Goal: Information Seeking & Learning: Learn about a topic

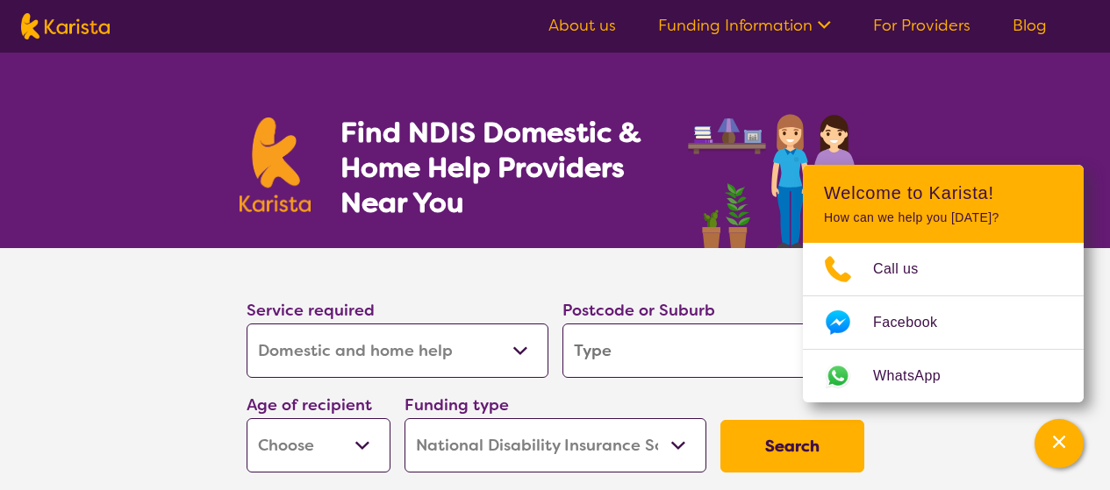
select select "Domestic and home help"
select select "NDIS"
select select "Domestic and home help"
select select "NDIS"
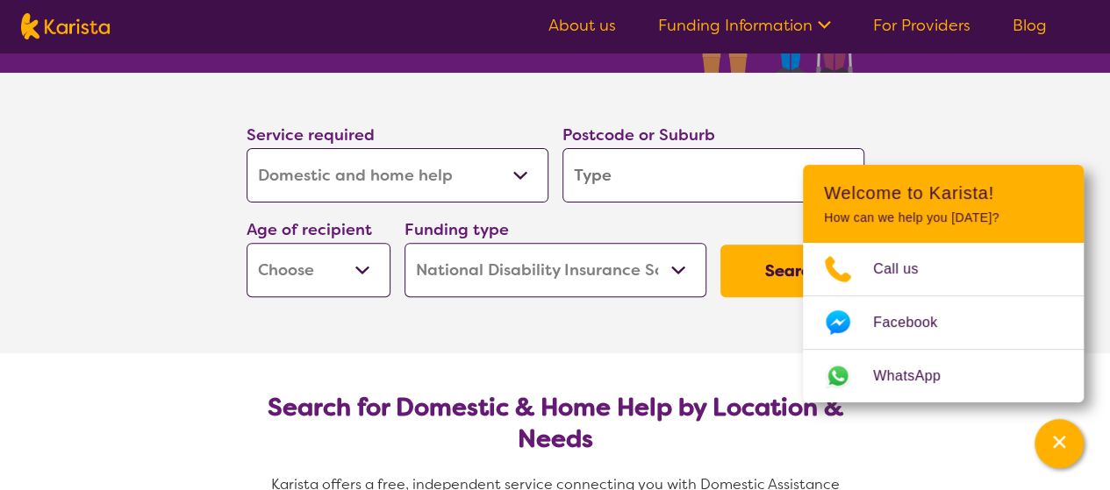
click at [632, 173] on input "search" at bounding box center [713, 175] width 302 height 54
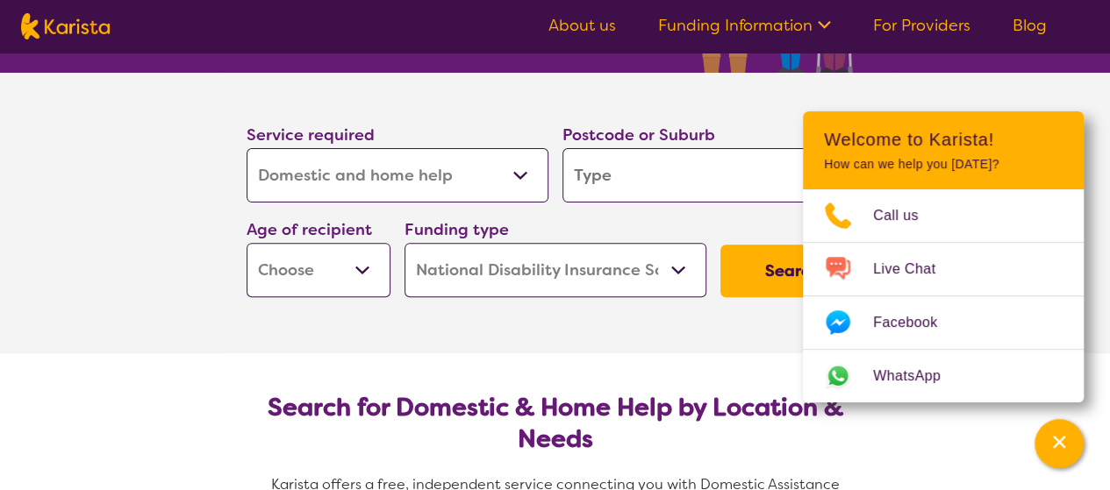
click at [633, 183] on input "search" at bounding box center [713, 175] width 302 height 54
type input "3"
type input "39"
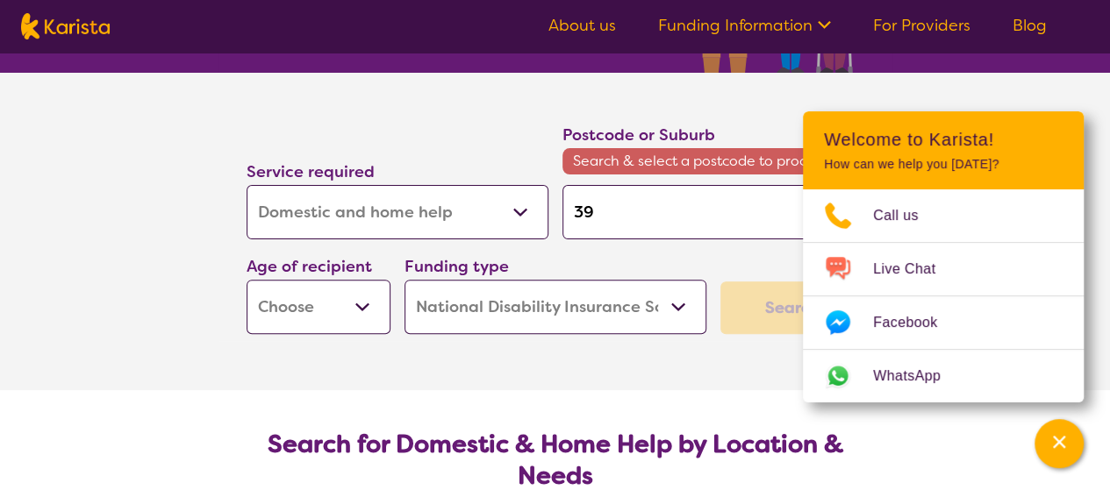
type input "393"
type input "3939"
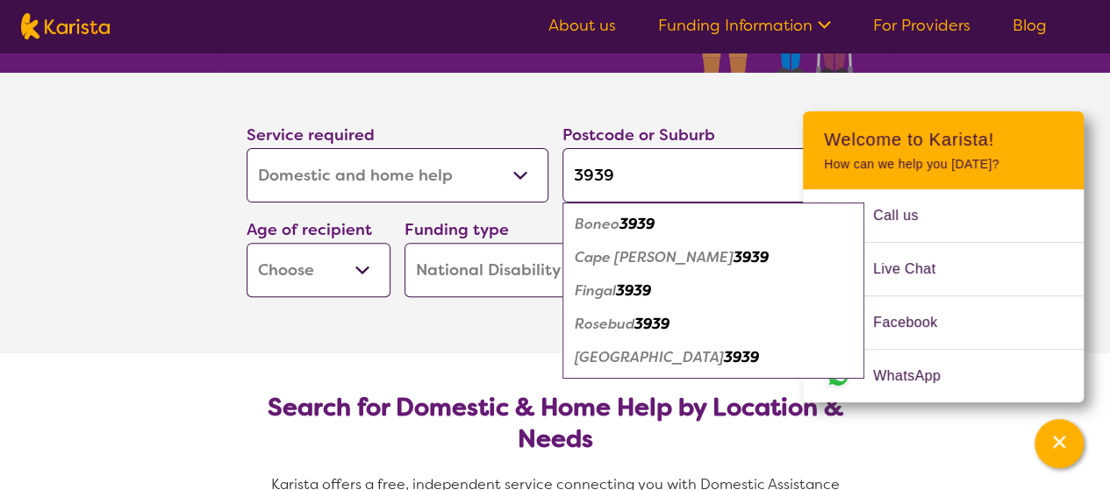
type input "3939"
click at [655, 333] on em "3939" at bounding box center [651, 324] width 35 height 18
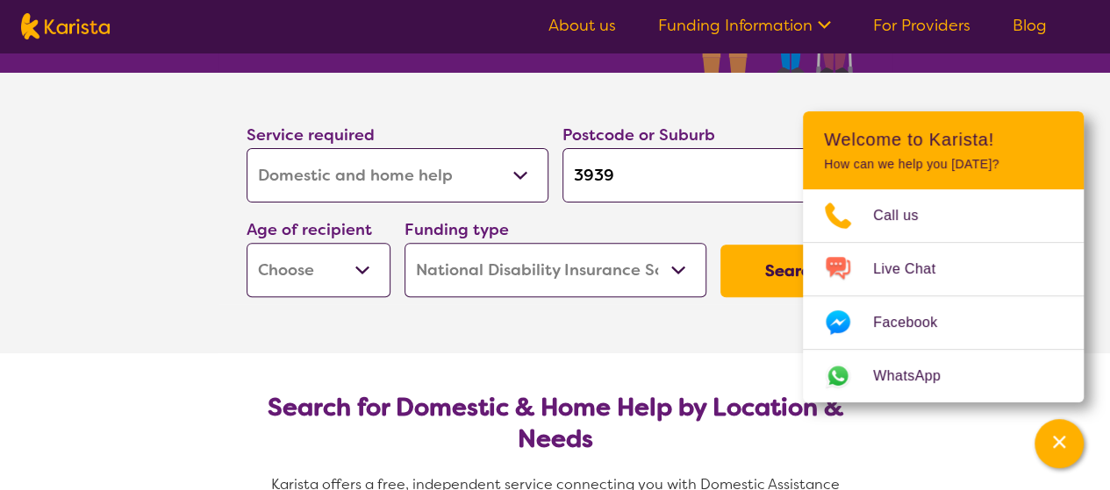
click at [748, 274] on button "Search" at bounding box center [792, 271] width 144 height 53
click at [360, 287] on select "Early Childhood - 0 to 9 Child - 10 to 11 Adolescent - 12 to 17 Adult - 18 to 6…" at bounding box center [318, 270] width 144 height 54
select select "AD"
click at [246, 245] on select "Early Childhood - 0 to 9 Child - 10 to 11 Adolescent - 12 to 17 Adult - 18 to 6…" at bounding box center [318, 270] width 144 height 54
select select "AD"
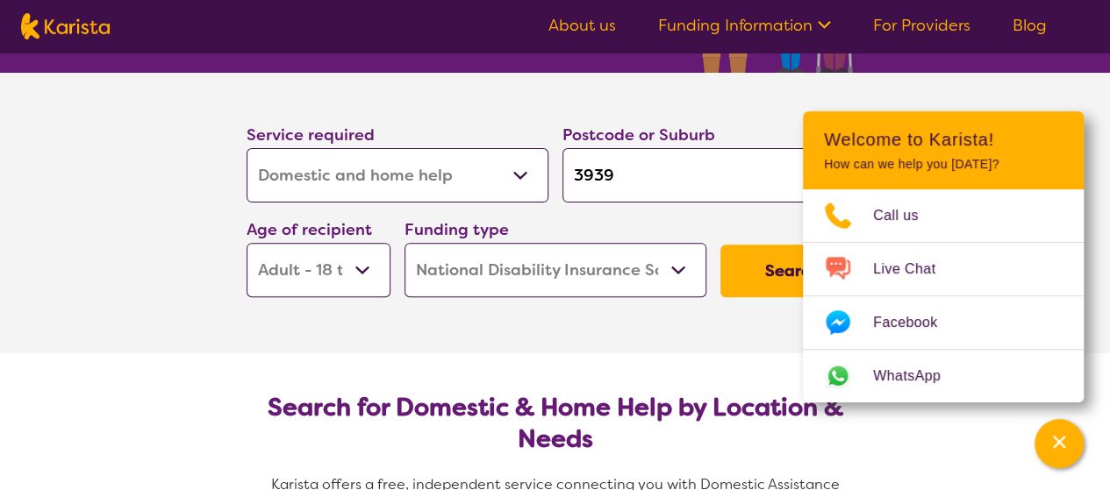
click at [730, 274] on button "Search" at bounding box center [792, 271] width 144 height 53
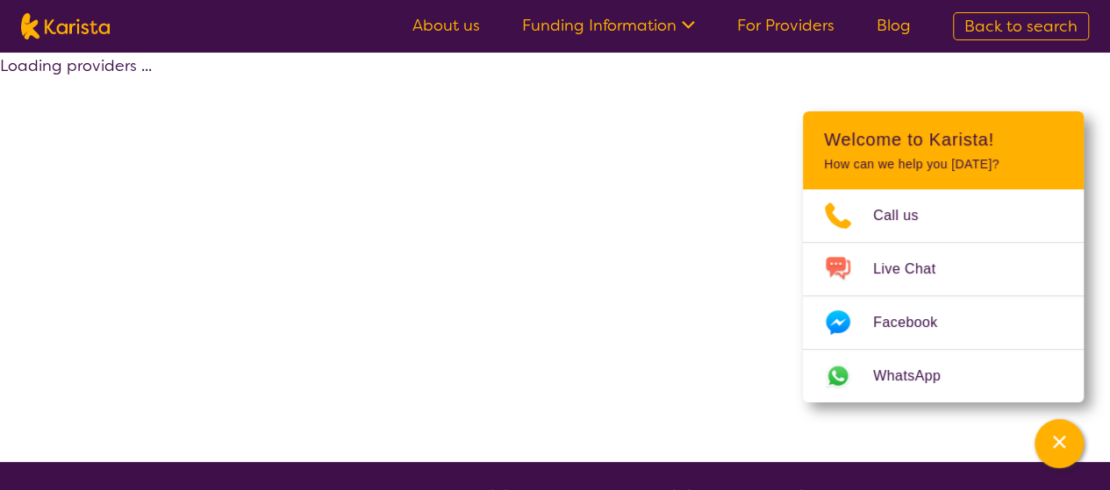
select select "by_score"
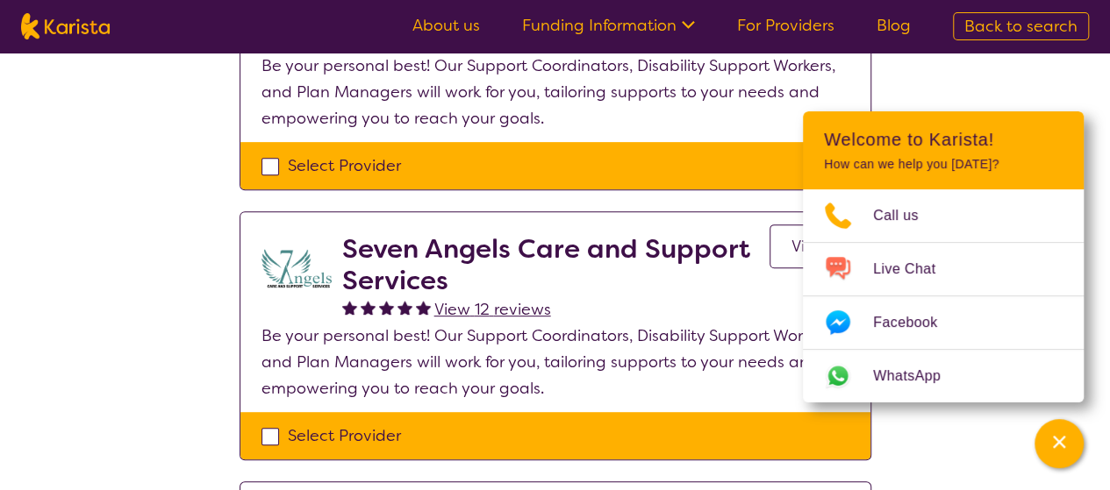
scroll to position [175, 0]
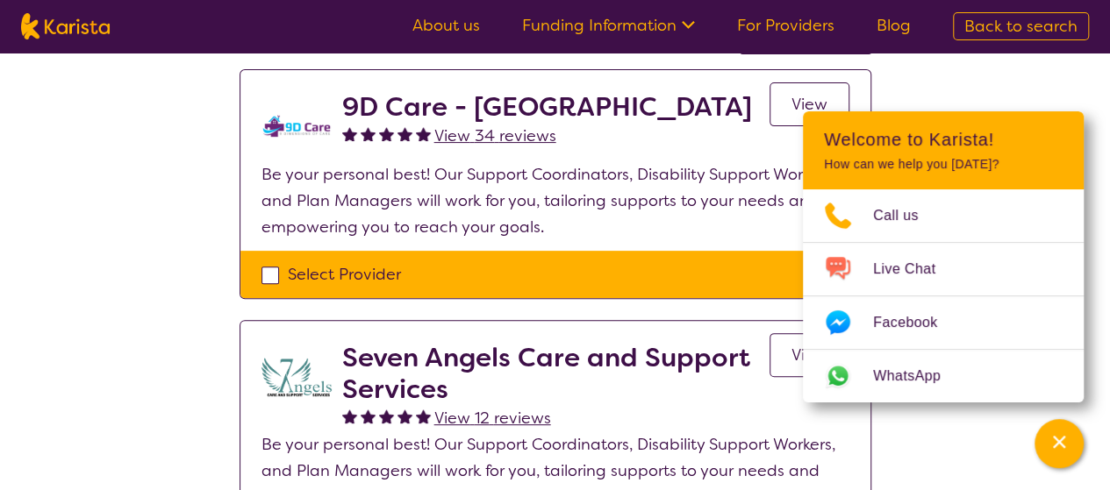
click at [450, 108] on h2 "9D Care - [GEOGRAPHIC_DATA]" at bounding box center [547, 107] width 410 height 32
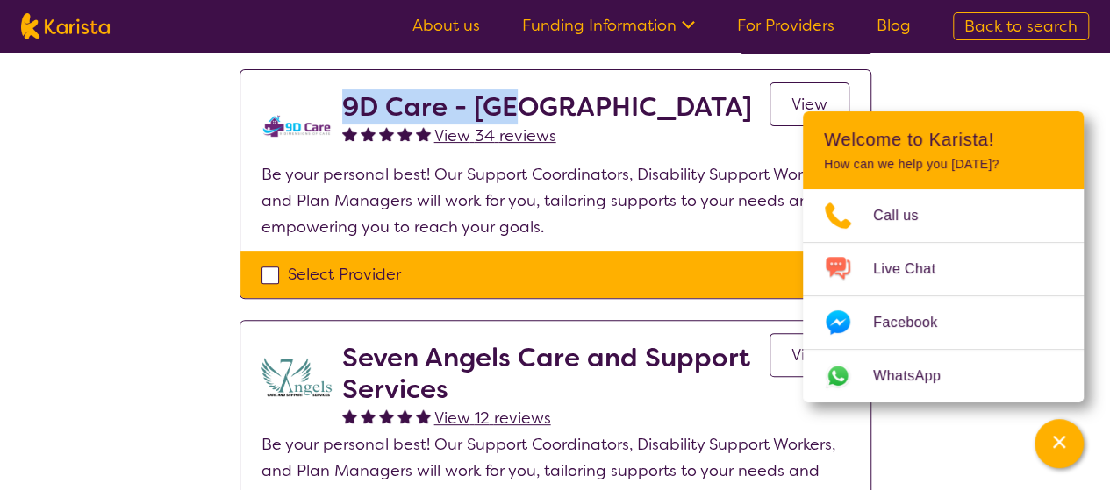
drag, startPoint x: 525, startPoint y: 108, endPoint x: 343, endPoint y: 111, distance: 182.5
click at [343, 113] on h2 "9D Care - [GEOGRAPHIC_DATA]" at bounding box center [547, 107] width 410 height 32
copy h2 "9D Care - [GEOGRAPHIC_DATA]"
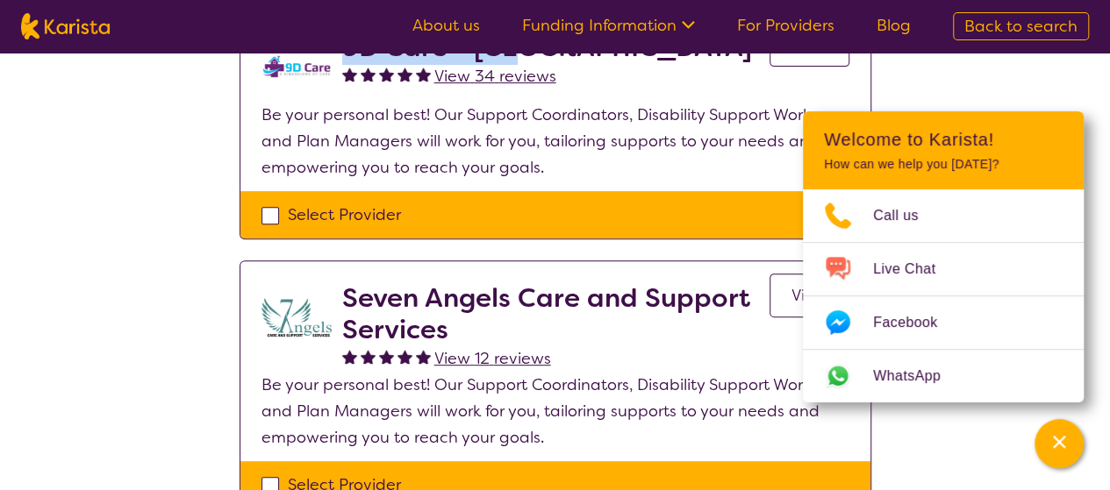
scroll to position [263, 0]
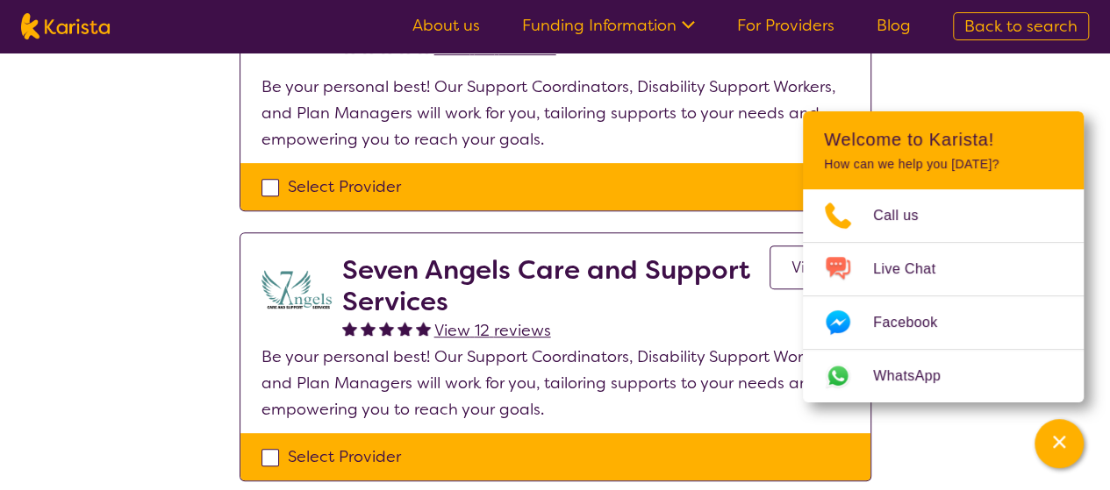
click at [651, 311] on h2 "Seven Angels Care and Support Services" at bounding box center [555, 285] width 427 height 63
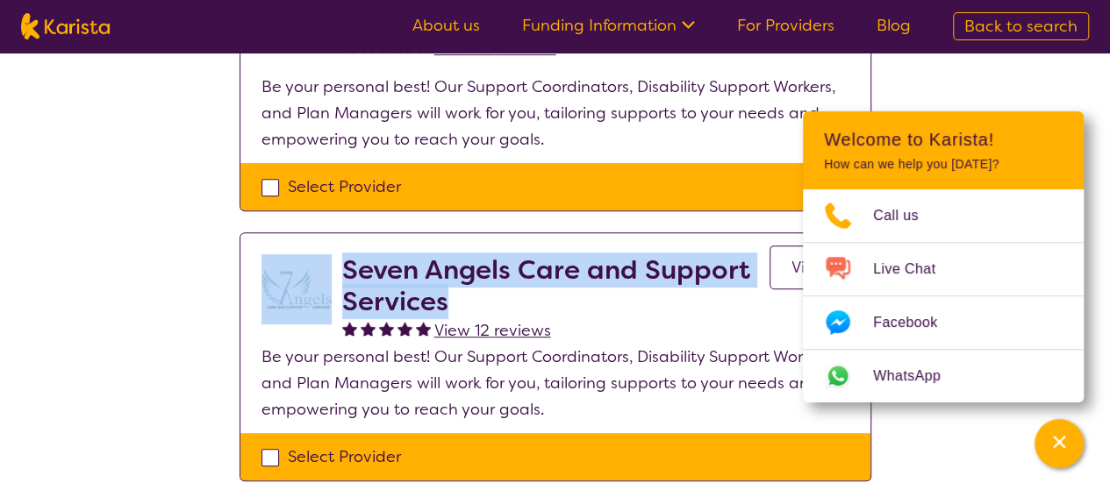
drag, startPoint x: 447, startPoint y: 310, endPoint x: 324, endPoint y: 273, distance: 129.0
click at [325, 275] on div "Seven Angels Care and Support Services View 12 reviews View" at bounding box center [555, 298] width 588 height 89
copy div "Seven Angels Care and Support Services"
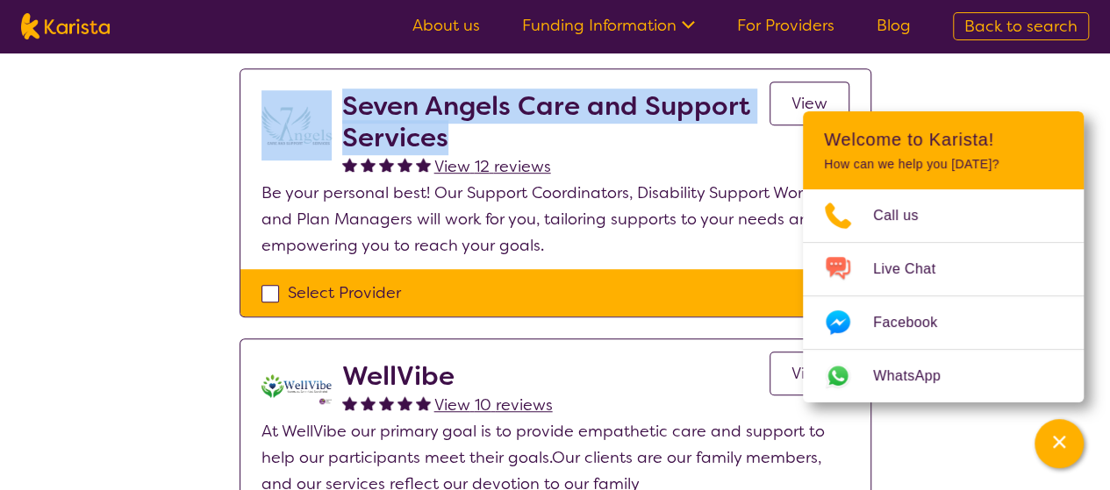
scroll to position [526, 0]
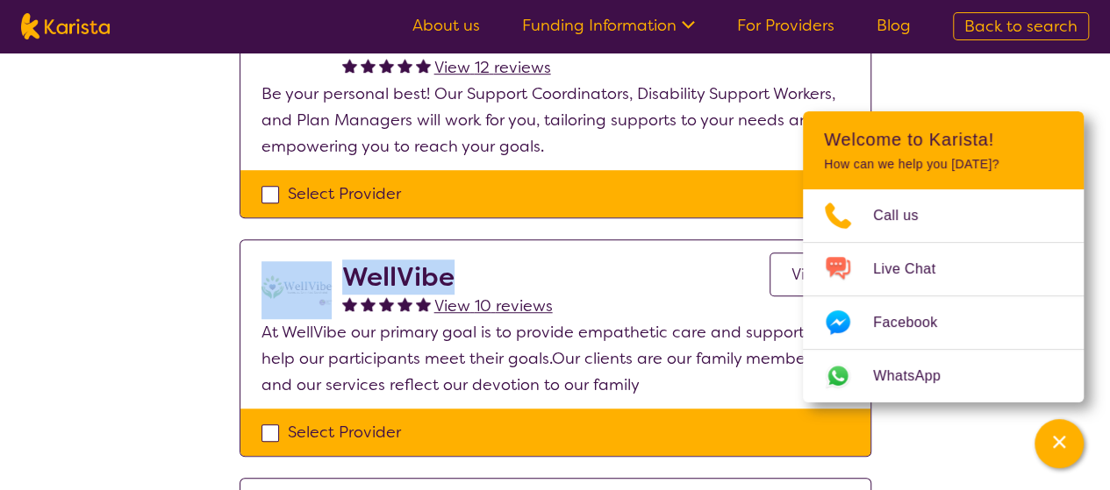
drag, startPoint x: 458, startPoint y: 280, endPoint x: 335, endPoint y: 279, distance: 122.8
click at [335, 279] on div "WellVibe View 10 reviews View" at bounding box center [555, 290] width 588 height 58
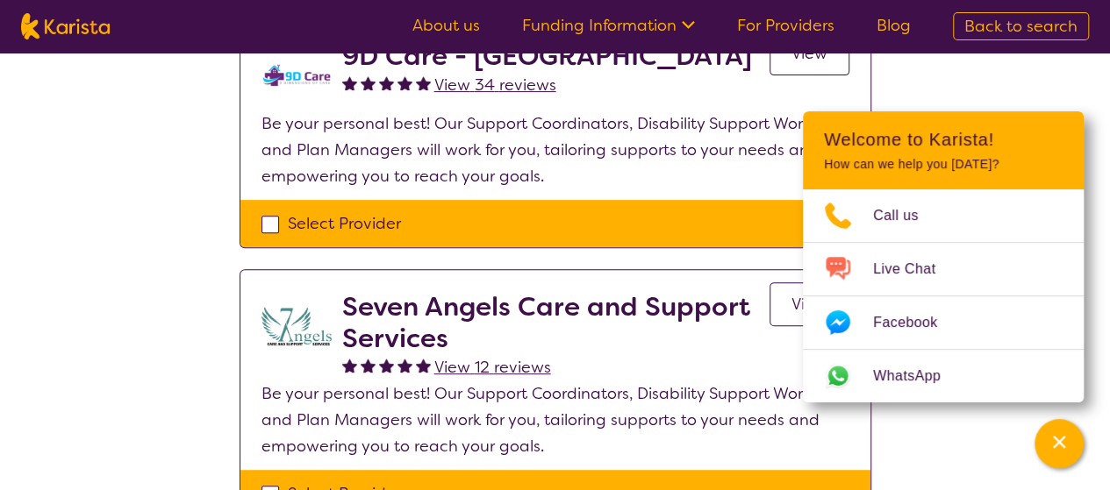
scroll to position [439, 0]
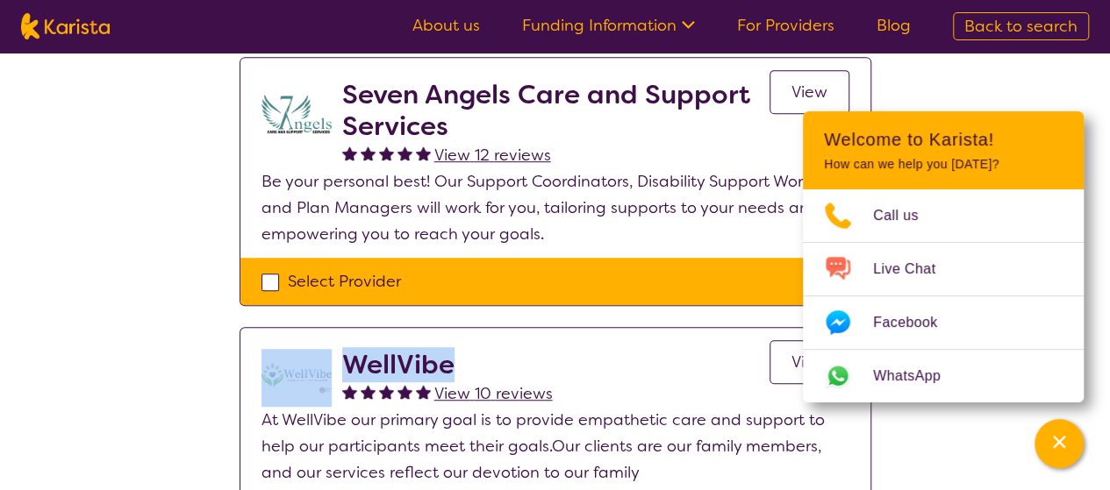
copy div "WellVibe"
